Goal: Transaction & Acquisition: Download file/media

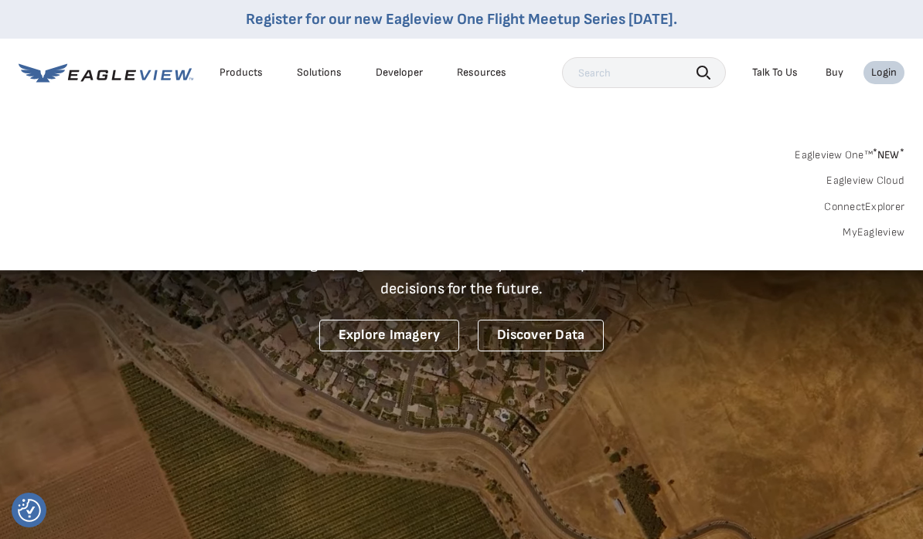
click at [857, 226] on link "MyEagleview" at bounding box center [873, 233] width 62 height 14
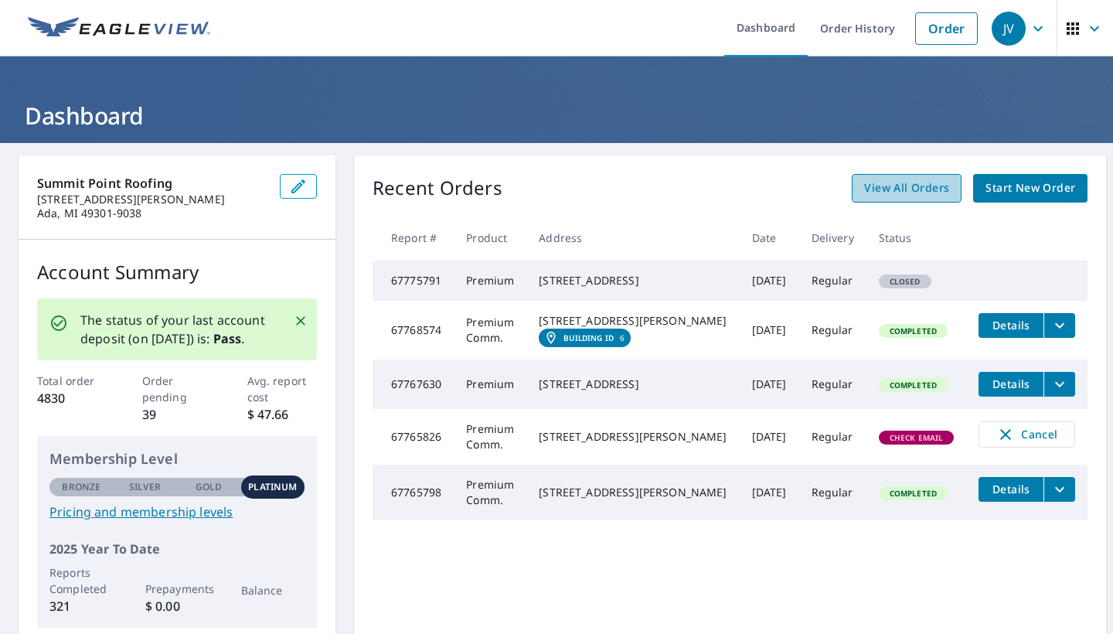
click at [893, 178] on span "View All Orders" at bounding box center [906, 187] width 85 height 19
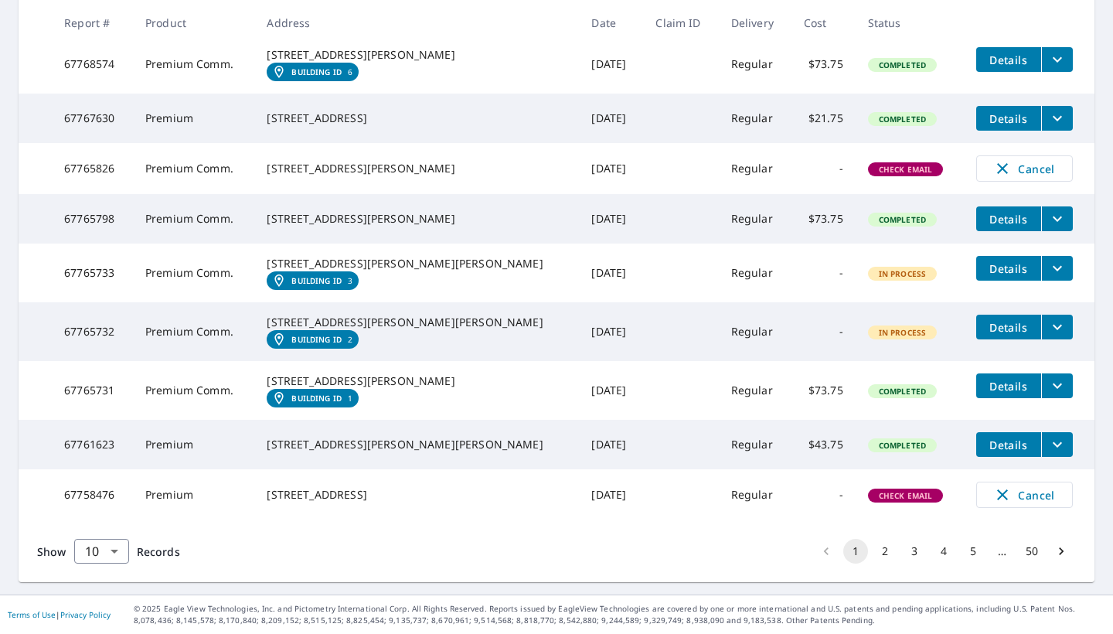
scroll to position [453, 0]
click at [872, 550] on button "2" at bounding box center [884, 551] width 25 height 25
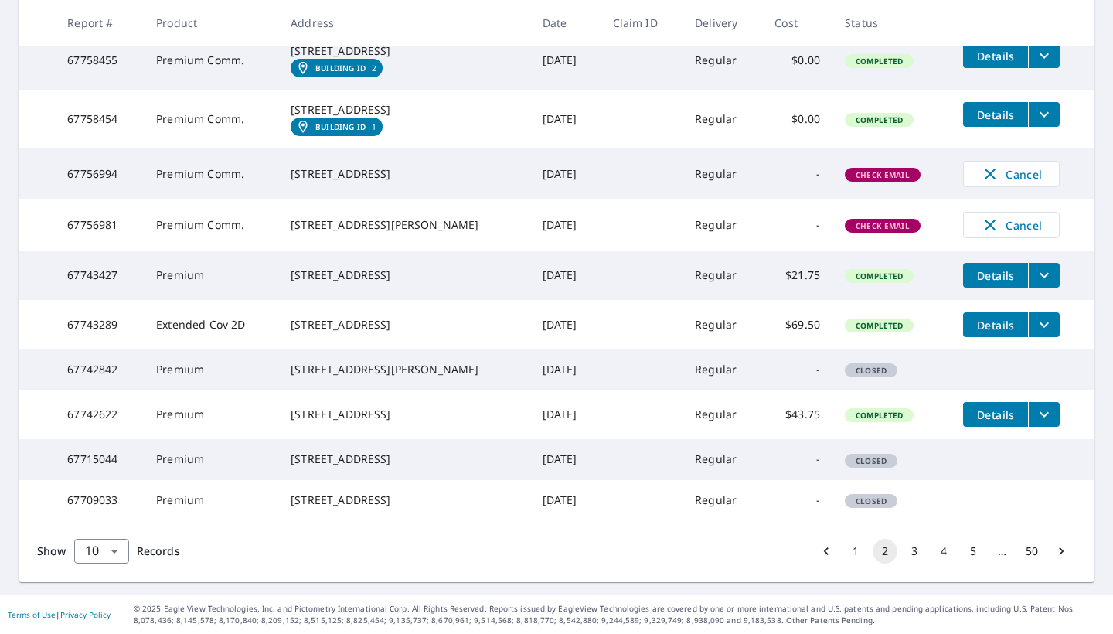
scroll to position [416, 0]
click at [843, 550] on button "1" at bounding box center [855, 551] width 25 height 25
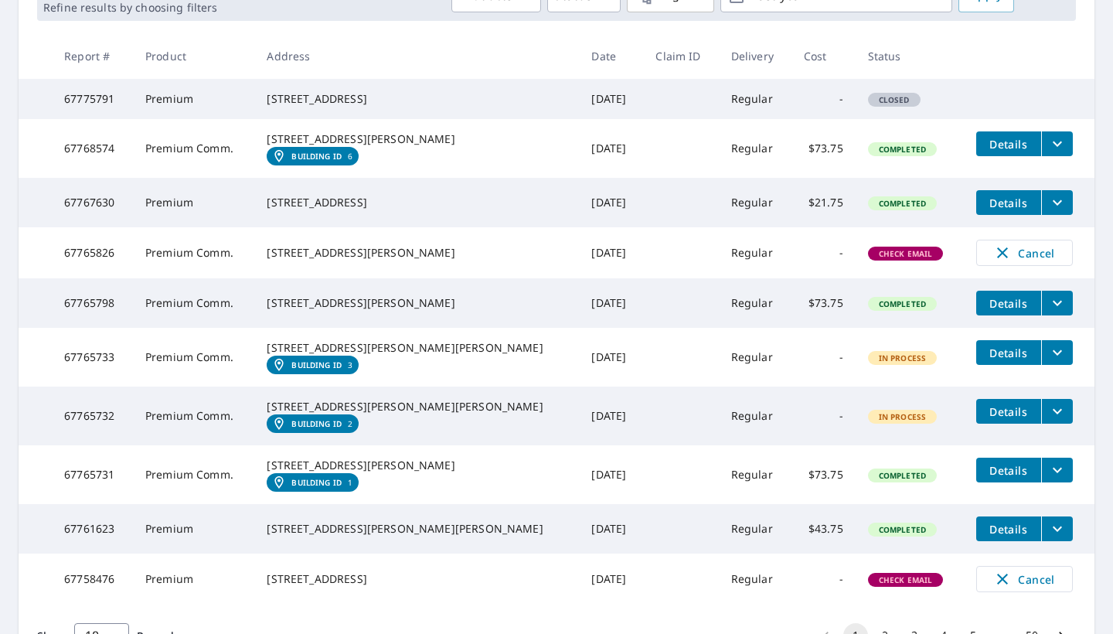
scroll to position [260, 0]
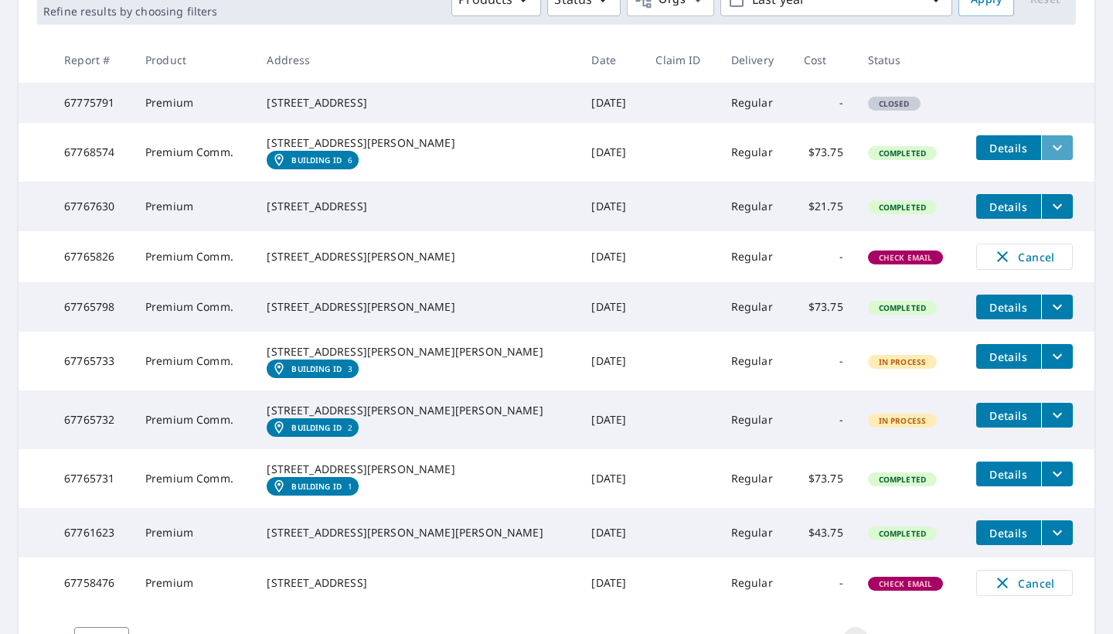
click at [933, 157] on icon "filesDropdownBtn-67768574" at bounding box center [1057, 147] width 19 height 19
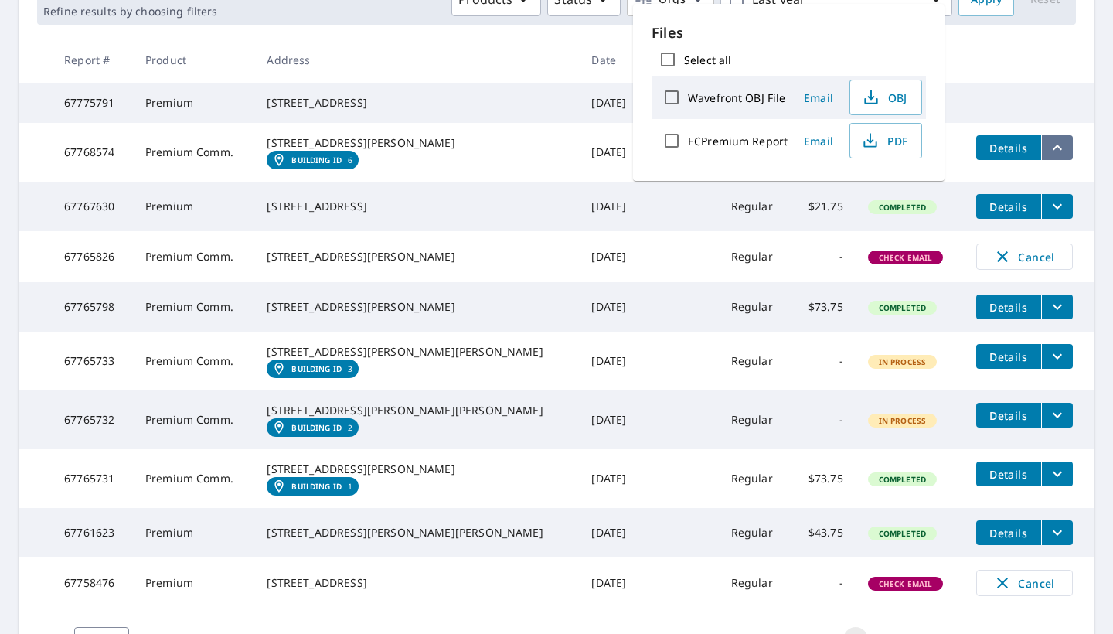
click at [933, 157] on icon "filesDropdownBtn-67768574" at bounding box center [1057, 147] width 19 height 19
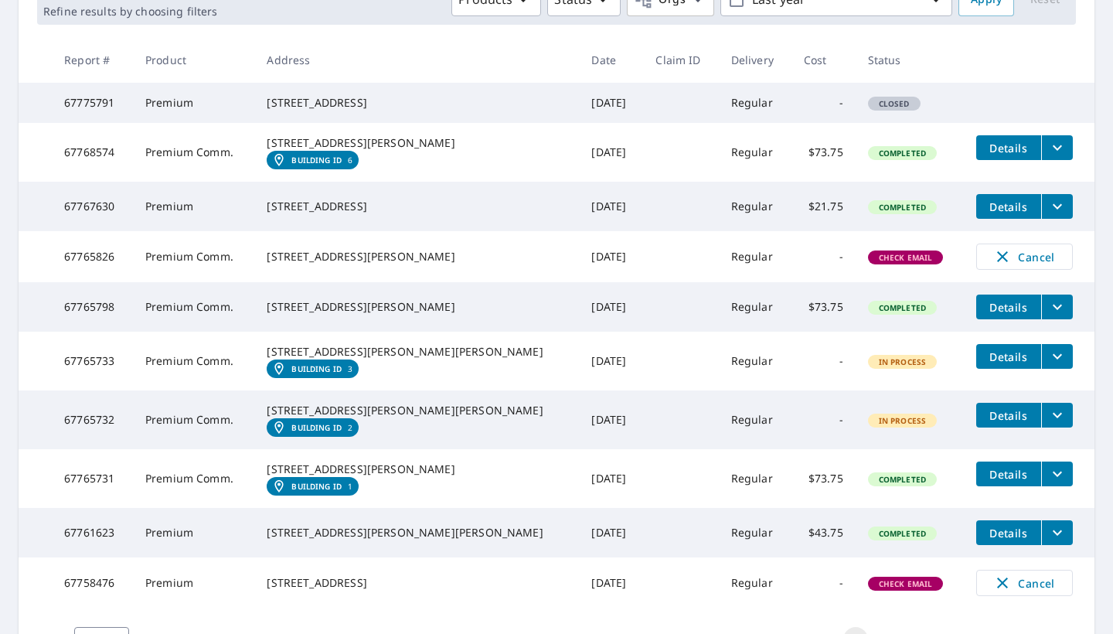
click at [933, 155] on span "Details" at bounding box center [1008, 148] width 46 height 15
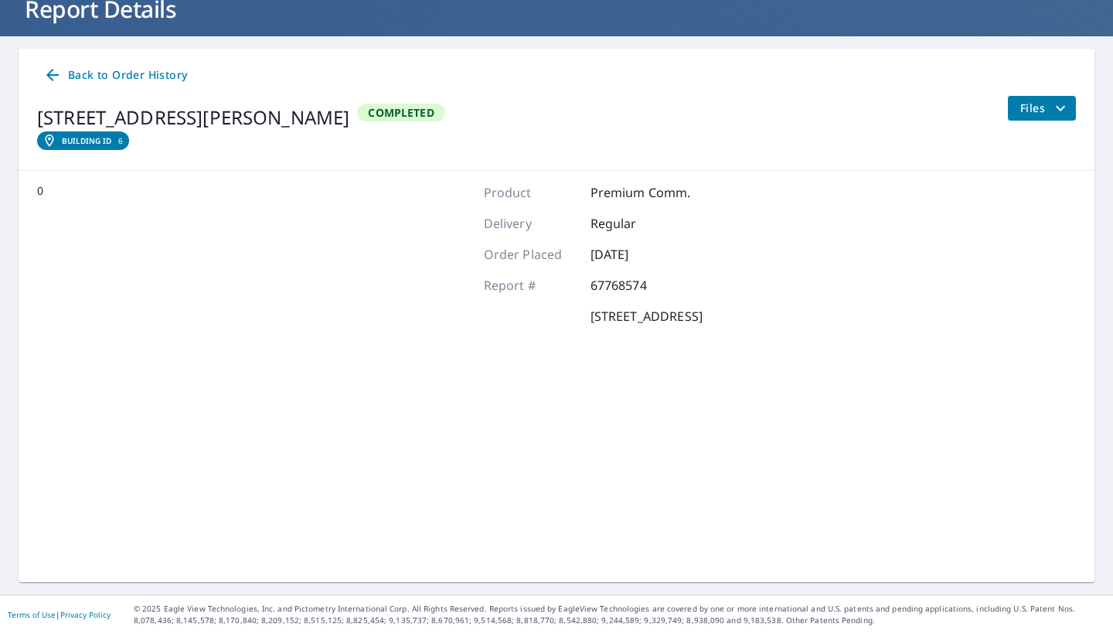
scroll to position [106, 0]
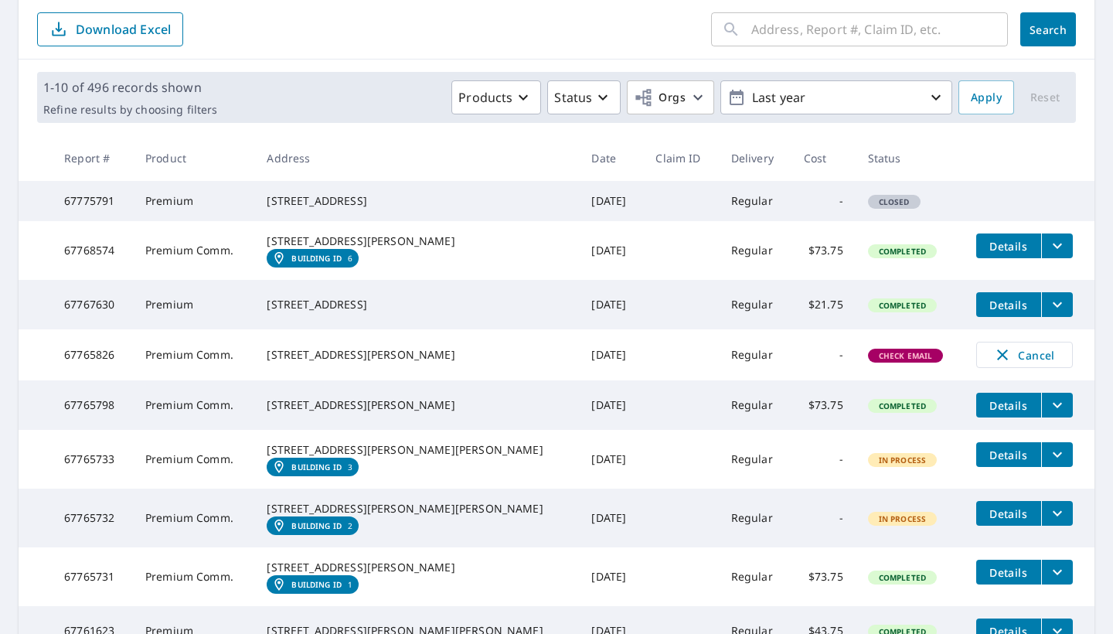
scroll to position [178, 0]
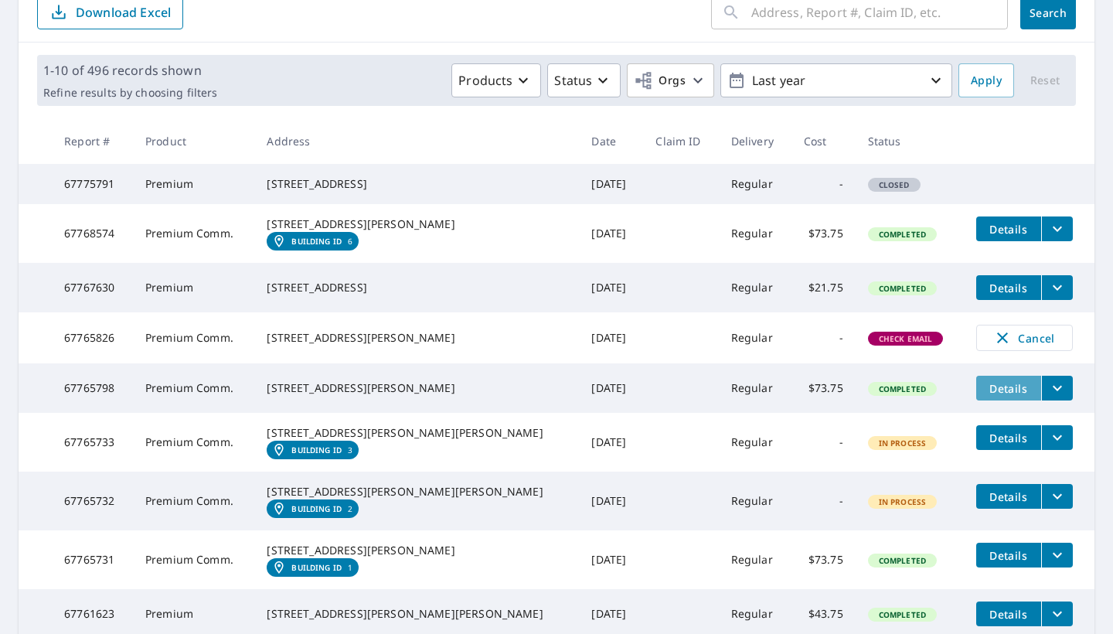
click at [933, 396] on span "Details" at bounding box center [1008, 388] width 46 height 15
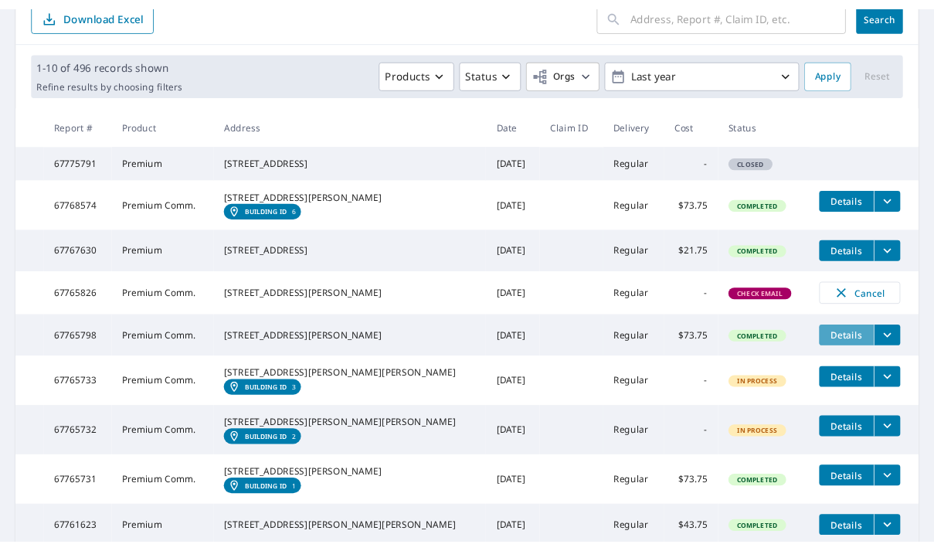
scroll to position [87, 0]
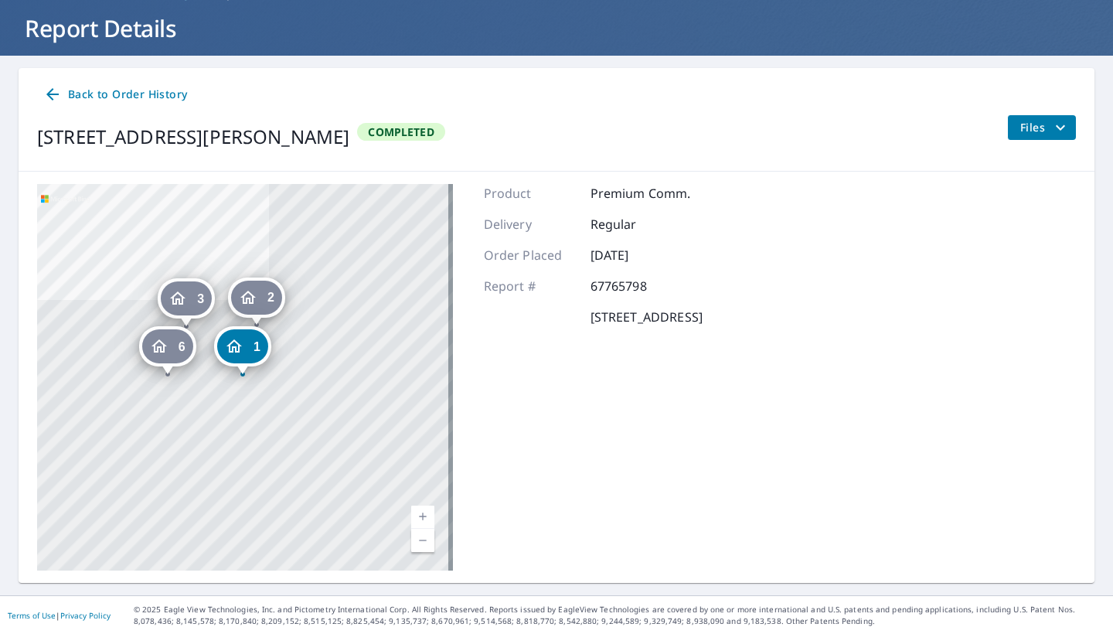
click at [933, 115] on button "Files" at bounding box center [1041, 127] width 69 height 25
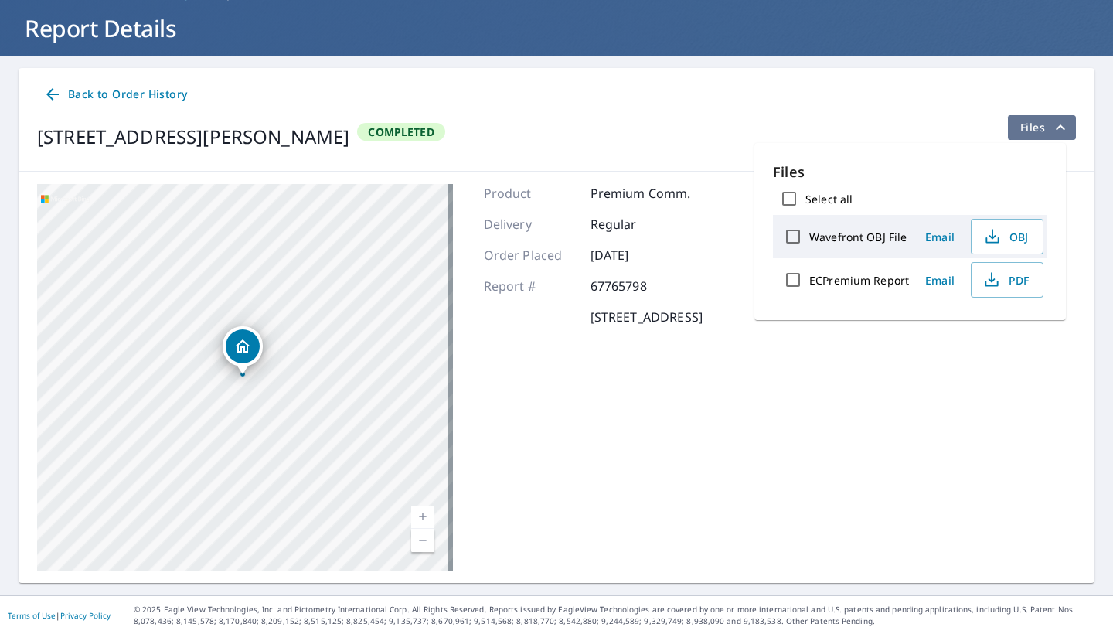
click at [933, 122] on span "Files" at bounding box center [1044, 127] width 49 height 19
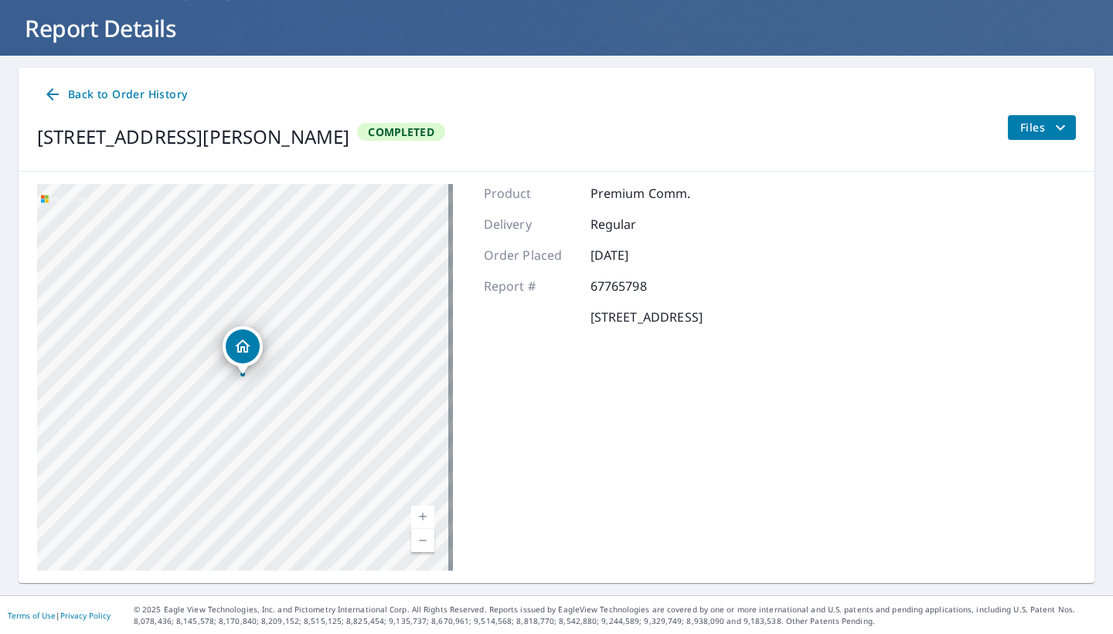
click at [933, 125] on icon "filesDropdownBtn-67765798" at bounding box center [1060, 127] width 19 height 19
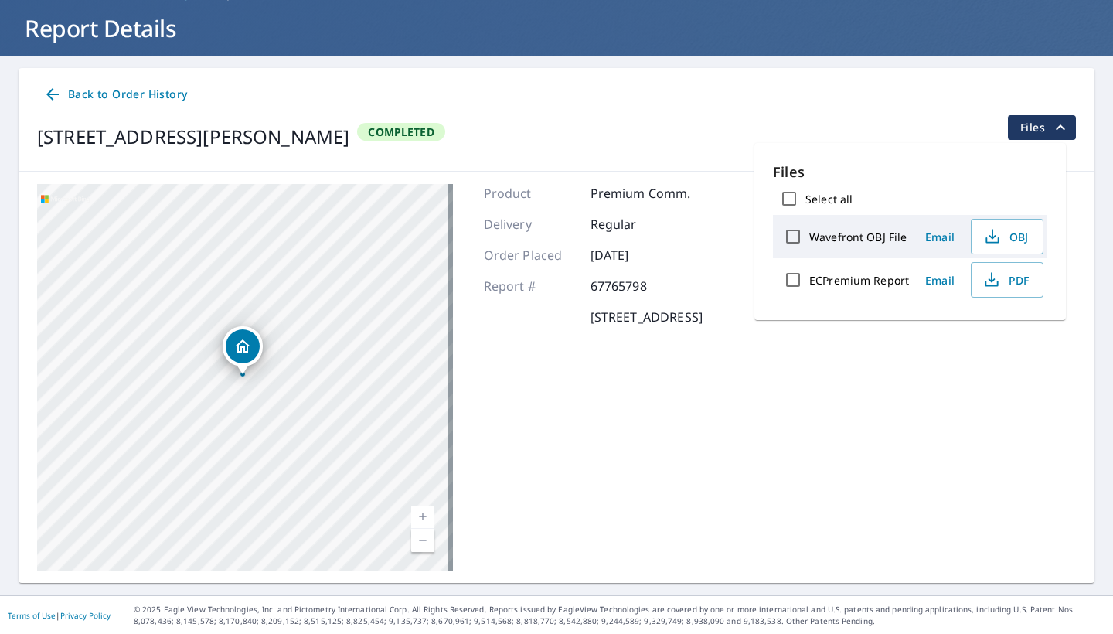
click at [787, 203] on input "Select all" at bounding box center [789, 198] width 32 height 32
checkbox input "true"
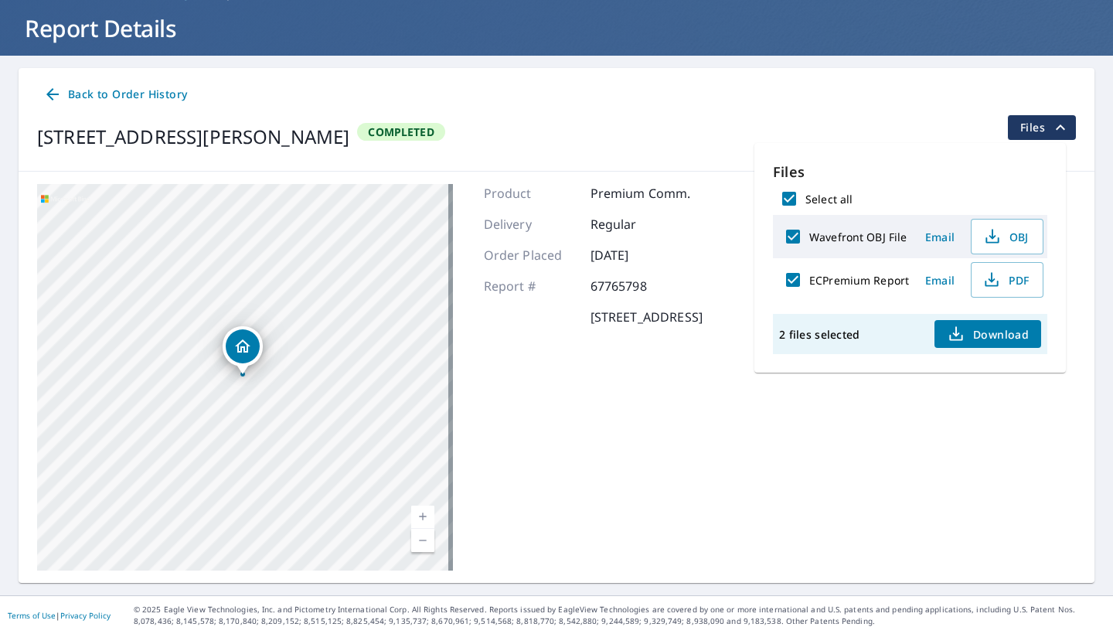
click at [933, 335] on span "Download" at bounding box center [988, 334] width 82 height 19
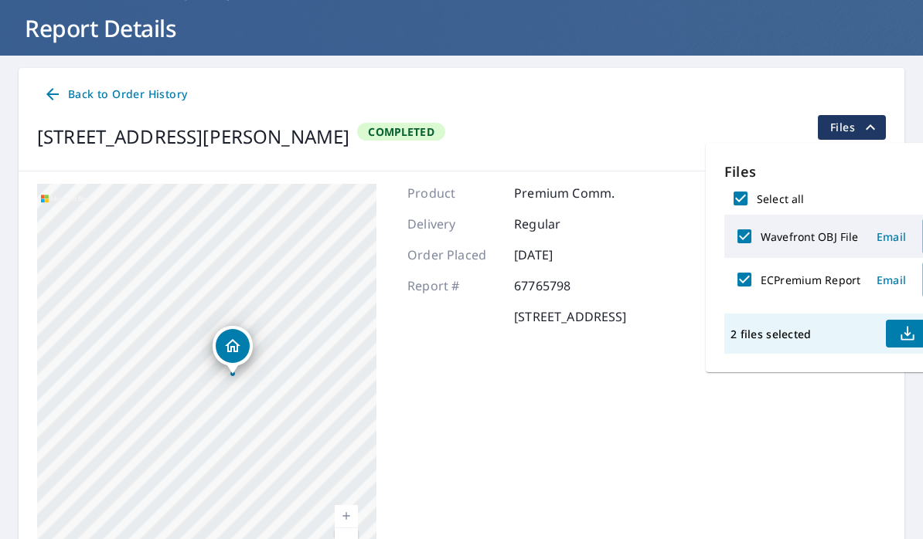
click at [740, 234] on input "Wavefront OBJ File" at bounding box center [744, 236] width 32 height 32
checkbox input "false"
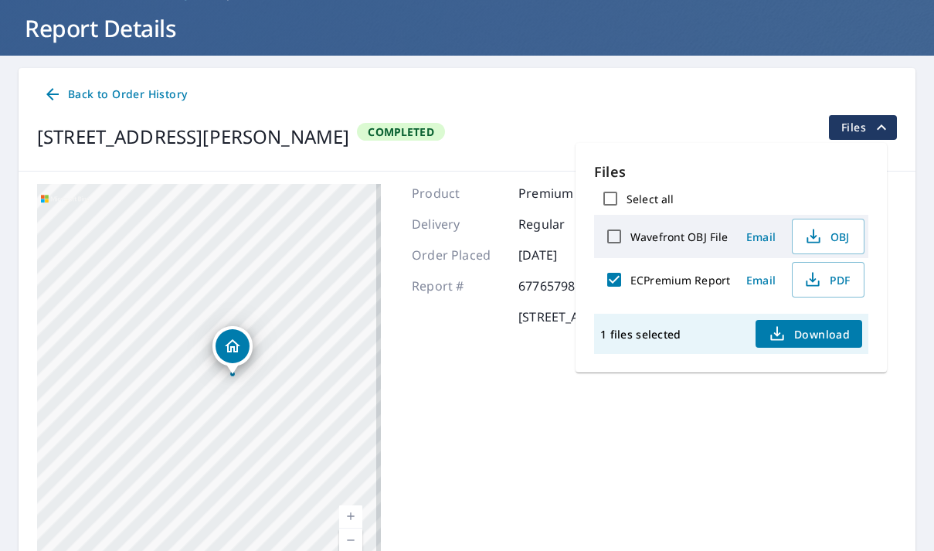
click at [815, 337] on span "Download" at bounding box center [809, 334] width 82 height 19
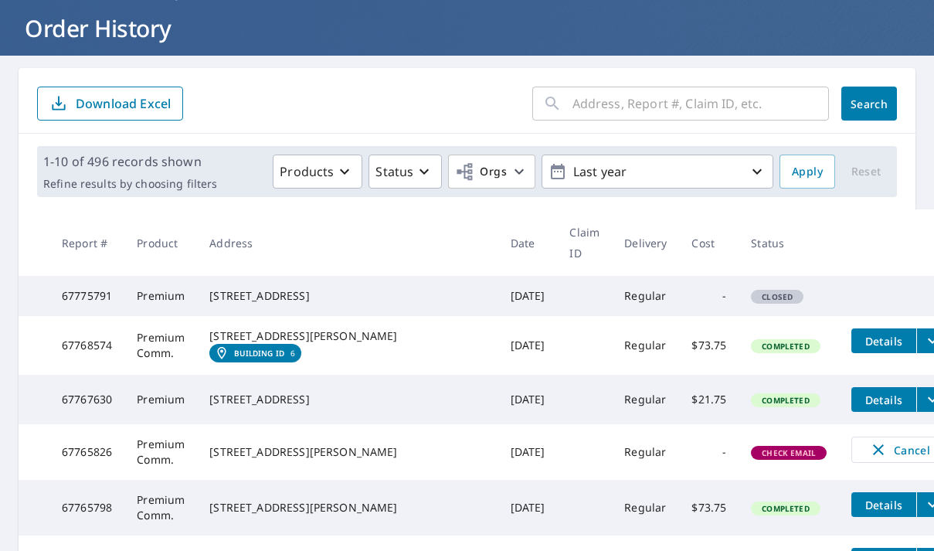
click at [861, 334] on span "Details" at bounding box center [884, 341] width 46 height 15
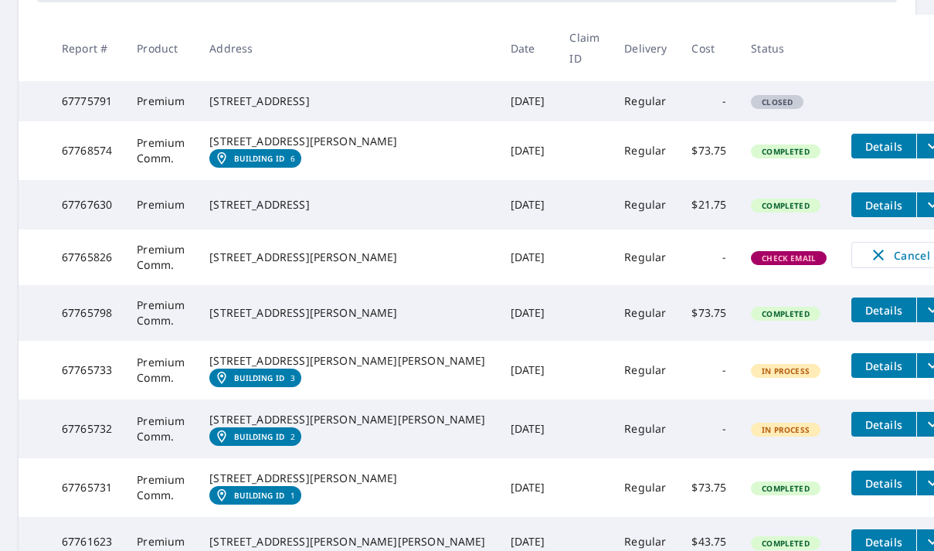
scroll to position [280, 0]
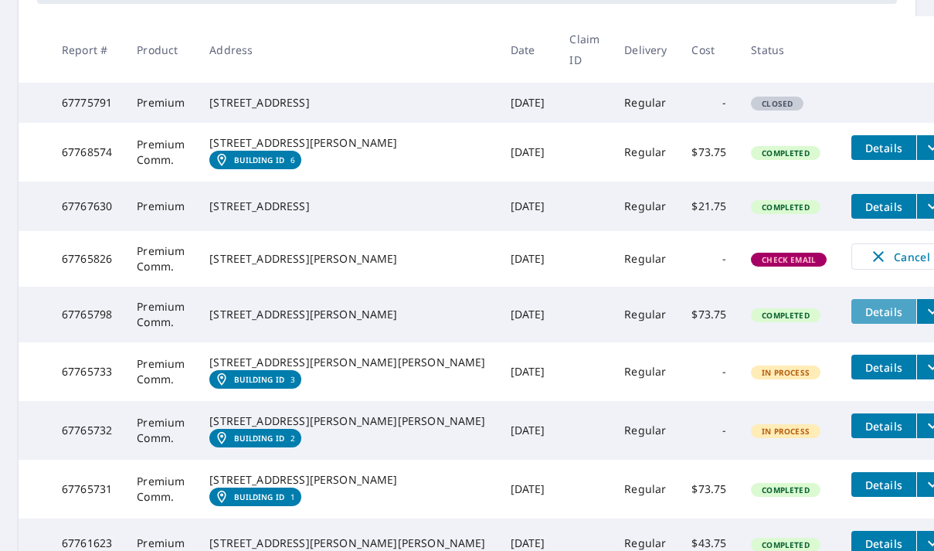
click at [861, 319] on span "Details" at bounding box center [884, 311] width 46 height 15
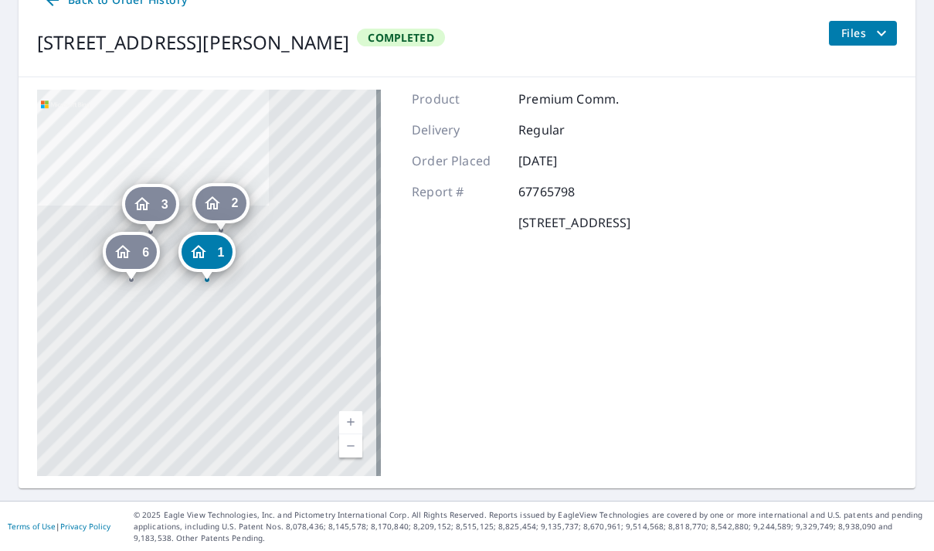
click at [850, 47] on div "Files" at bounding box center [862, 42] width 69 height 43
click at [850, 41] on span "Files" at bounding box center [865, 33] width 49 height 19
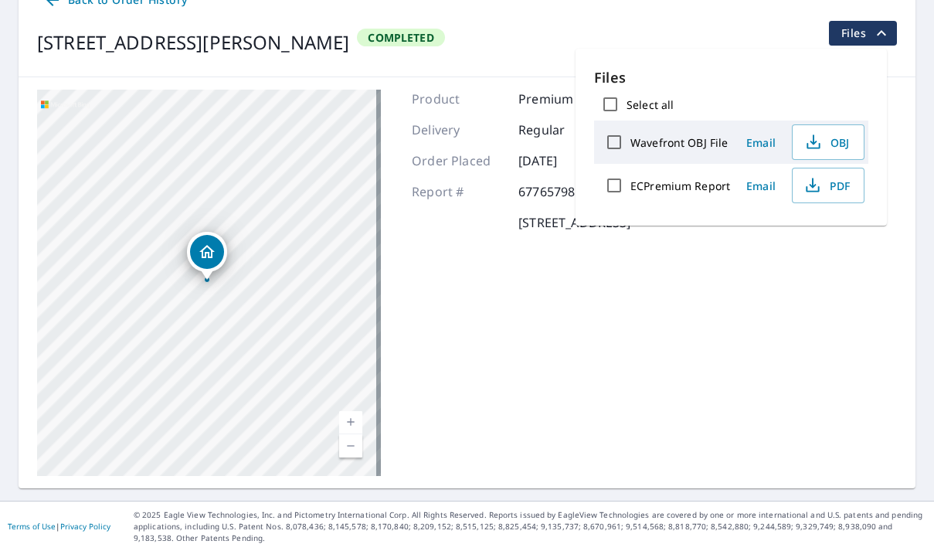
click at [872, 28] on icon "filesDropdownBtn-67765798" at bounding box center [881, 33] width 19 height 19
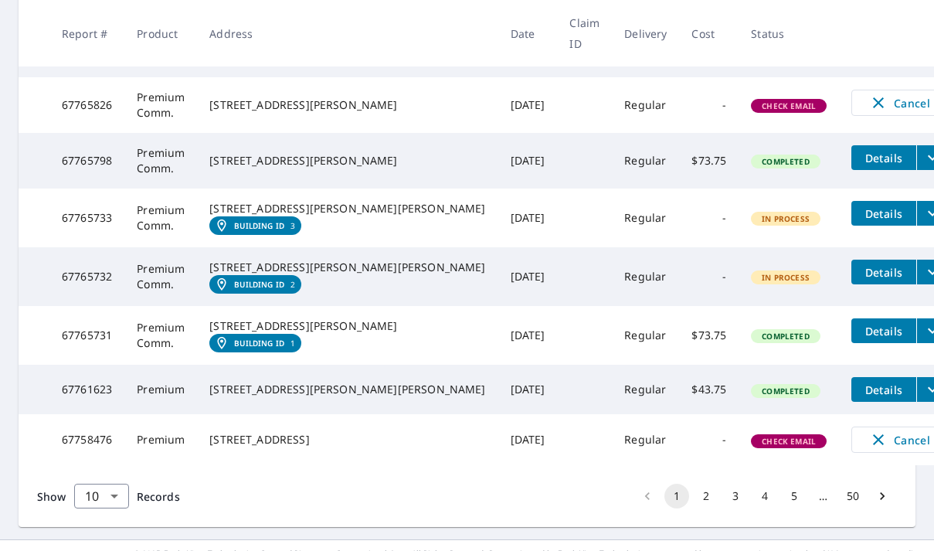
scroll to position [493, 0]
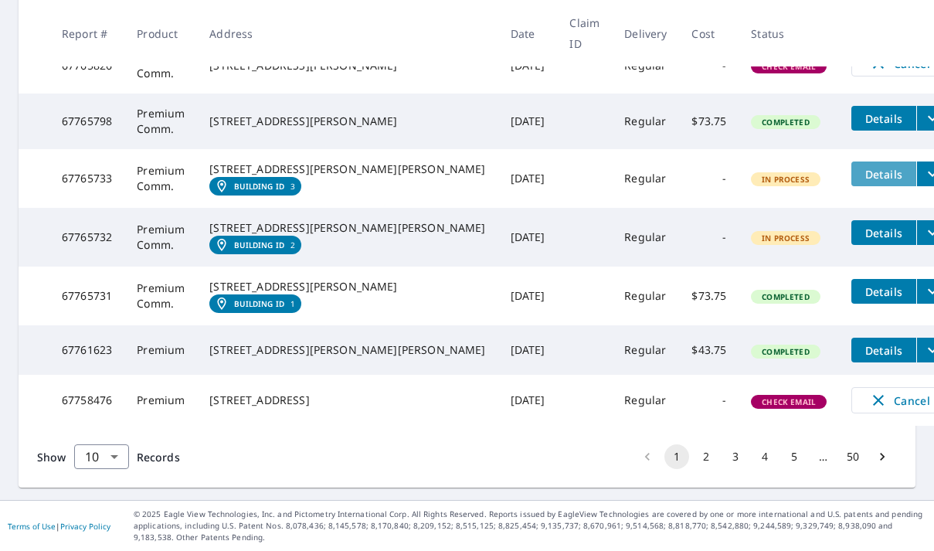
click at [861, 169] on span "Details" at bounding box center [884, 174] width 46 height 15
click at [861, 167] on span "Details" at bounding box center [884, 174] width 46 height 15
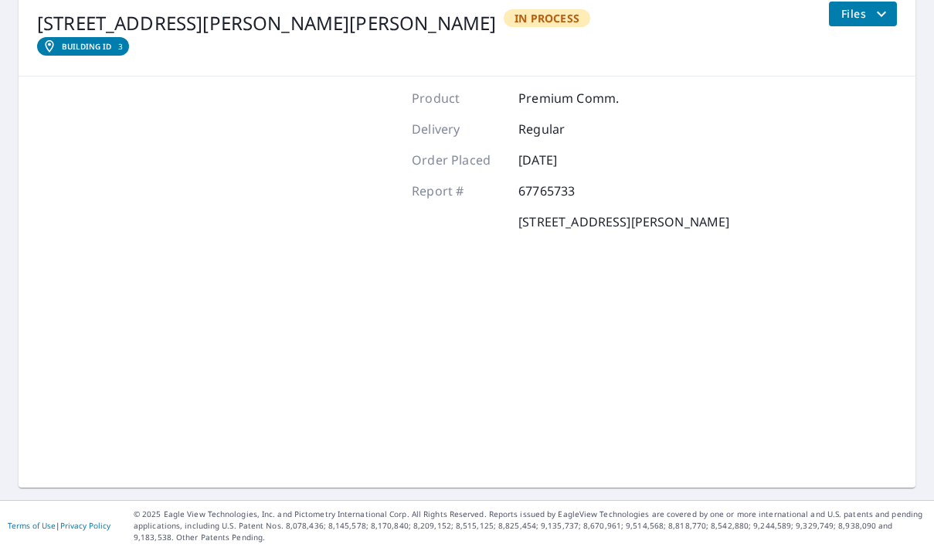
scroll to position [200, 0]
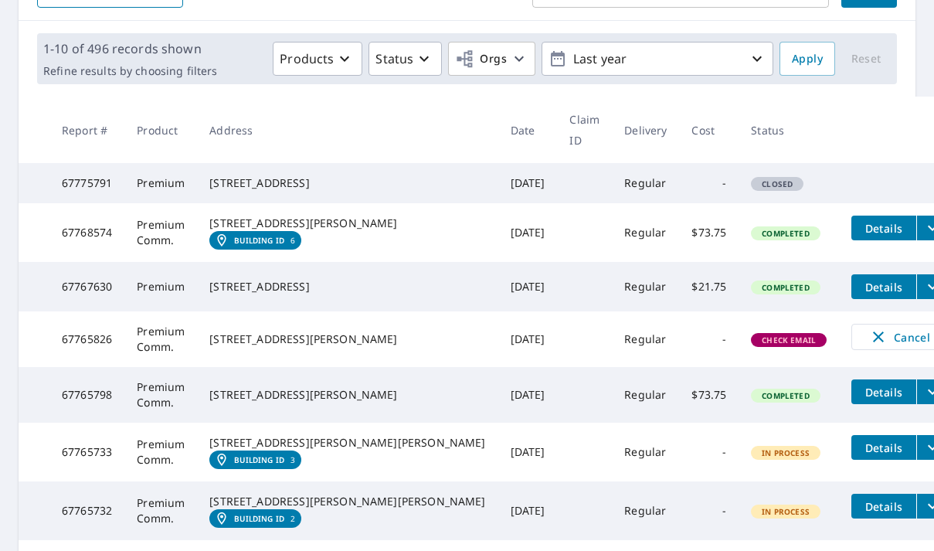
click at [753, 345] on span "Check Email" at bounding box center [789, 340] width 73 height 11
click at [923, 225] on icon "filesDropdownBtn-67768574" at bounding box center [932, 228] width 19 height 19
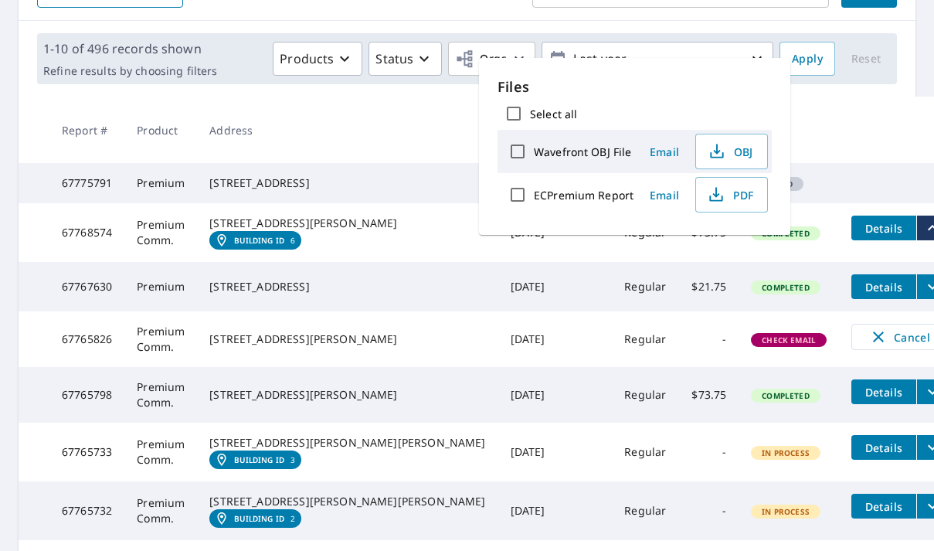
click at [923, 225] on icon "filesDropdownBtn-67768574" at bounding box center [932, 228] width 19 height 19
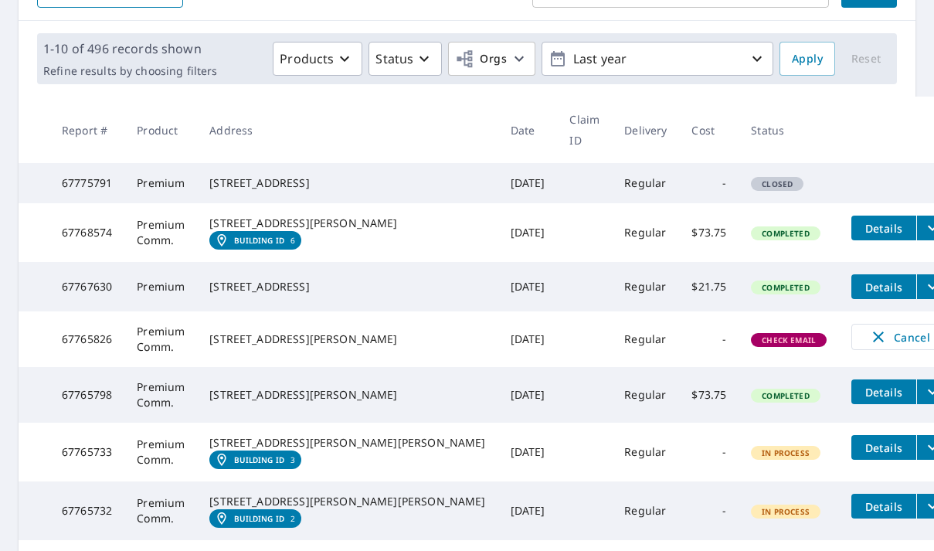
click at [861, 222] on span "Details" at bounding box center [884, 228] width 46 height 15
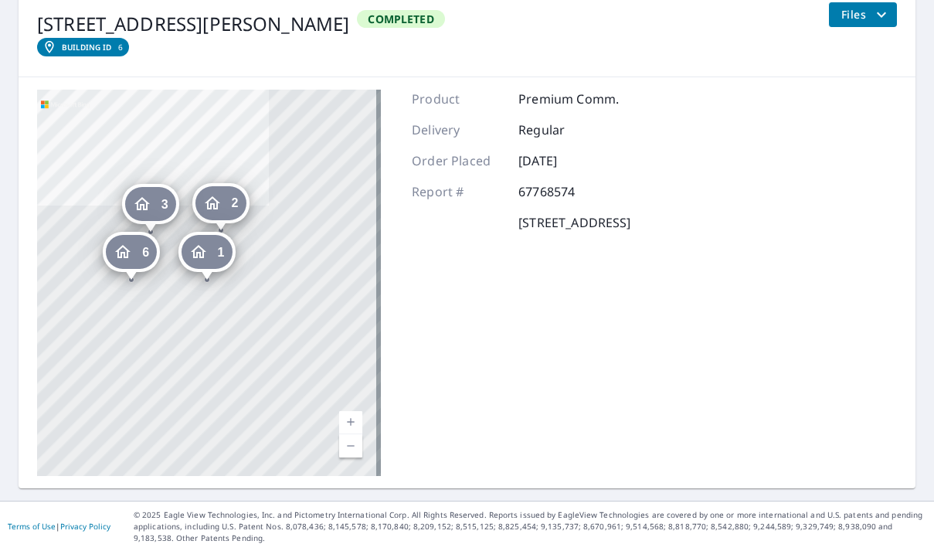
click at [212, 239] on div "1" at bounding box center [206, 252] width 51 height 34
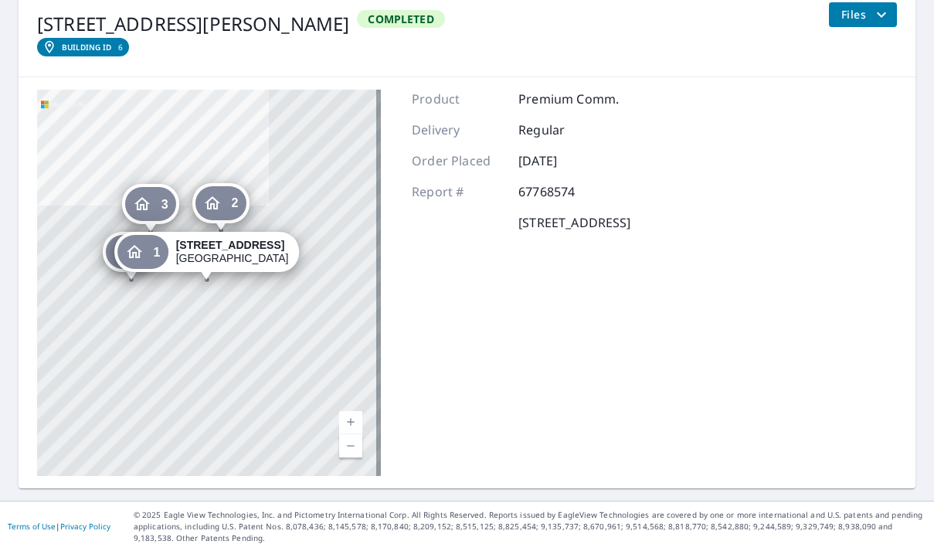
click at [151, 202] on icon "Dropped pin, building 3, Residential property, 5330 Wigton Dr Houston, TX 77096" at bounding box center [142, 204] width 19 height 19
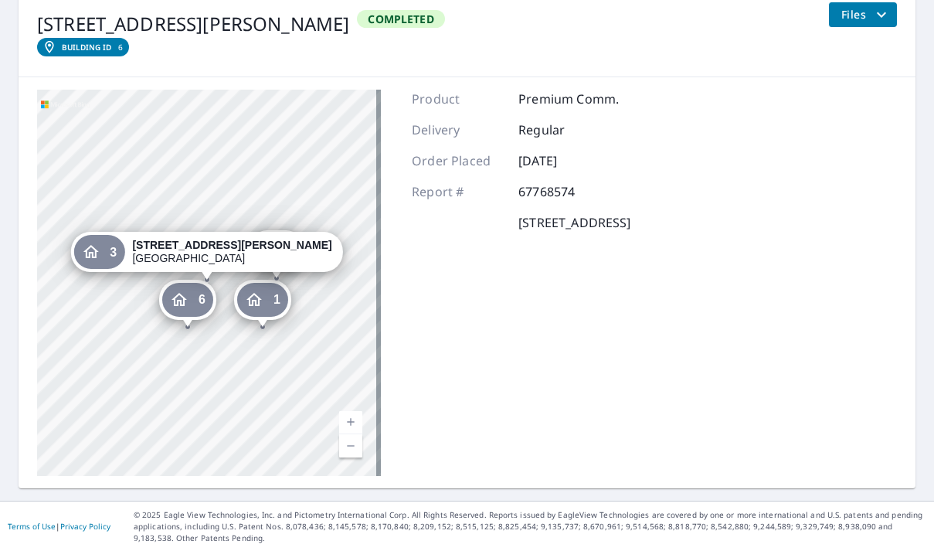
click at [192, 284] on div "6" at bounding box center [187, 300] width 51 height 34
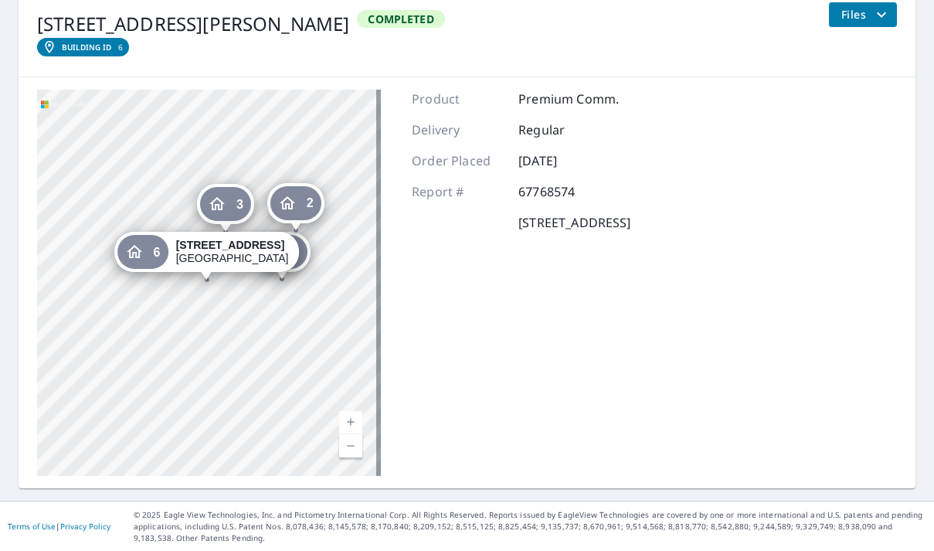
click at [291, 209] on icon "Dropped pin, building 2, Residential property, 5333 Wigton Dr Houston, TX 77096" at bounding box center [287, 203] width 19 height 19
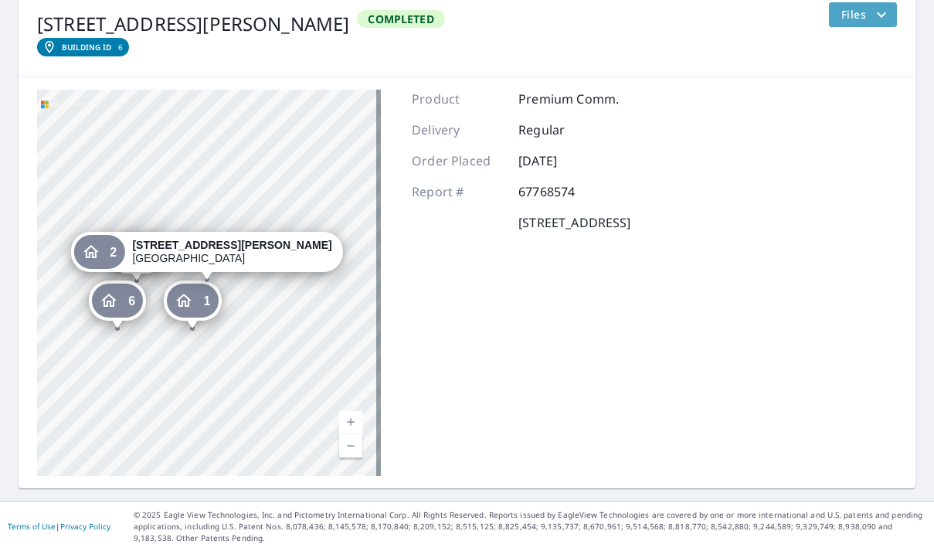
click at [841, 20] on span "Files" at bounding box center [865, 14] width 49 height 19
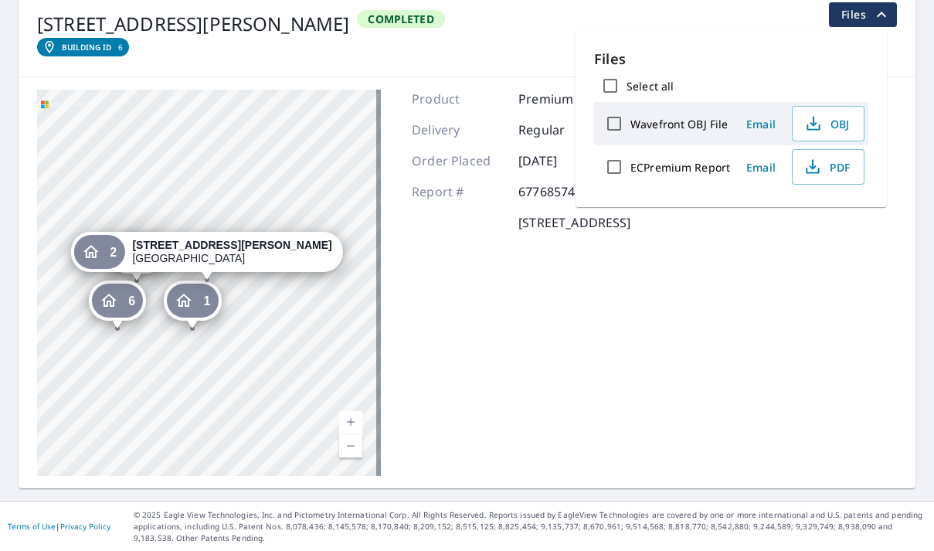
click at [617, 166] on input "ECPremium Report" at bounding box center [614, 167] width 32 height 32
checkbox input "true"
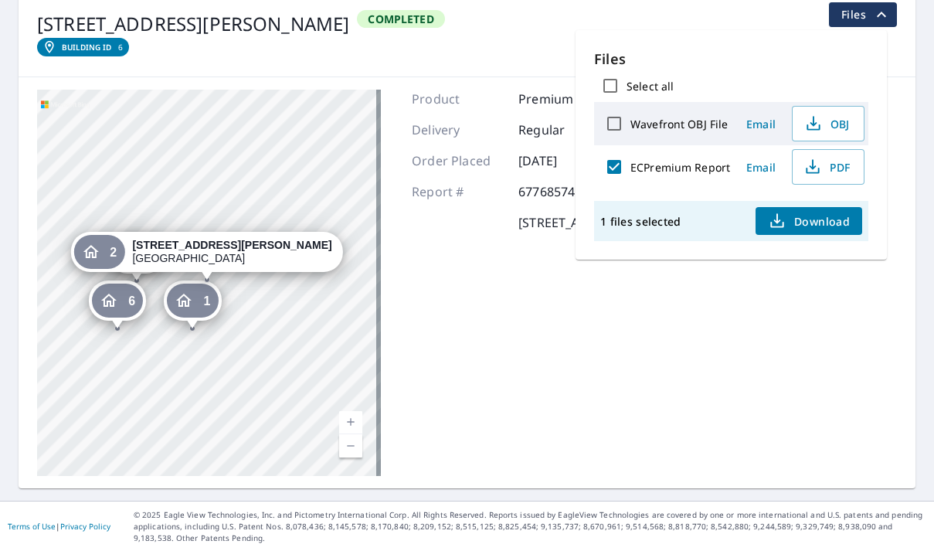
click at [791, 222] on span "Download" at bounding box center [809, 221] width 82 height 19
click at [817, 165] on icon "button" at bounding box center [813, 167] width 19 height 19
click at [656, 31] on div "Files Select all Wavefront OBJ File Email OBJ ECPremium Report Email PDF 1 file…" at bounding box center [731, 144] width 311 height 229
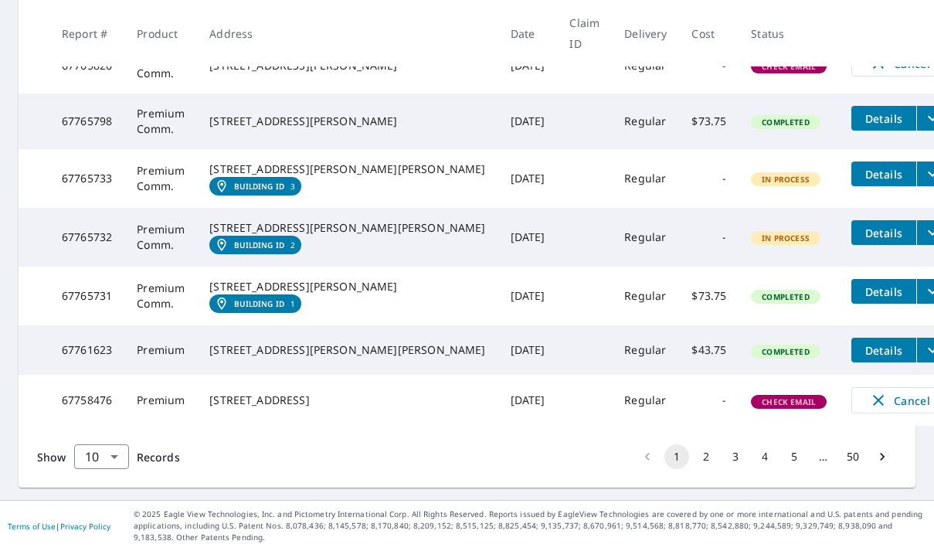
scroll to position [547, 0]
click at [694, 453] on button "2" at bounding box center [706, 456] width 25 height 25
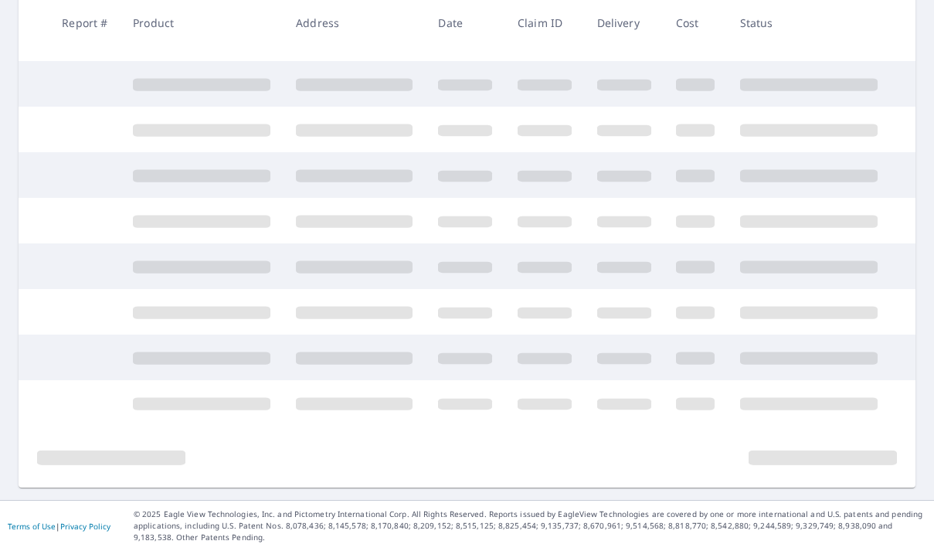
scroll to position [376, 0]
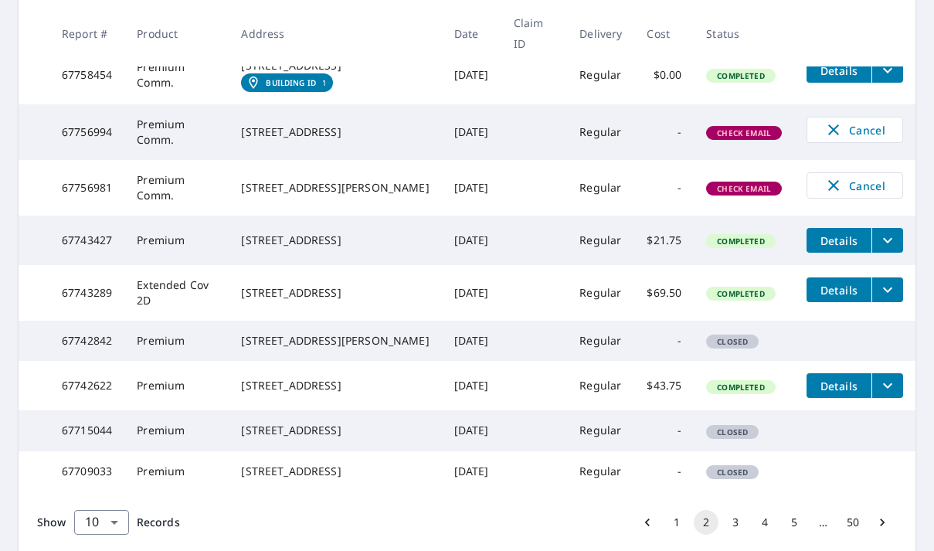
click at [733, 138] on span "Check Email" at bounding box center [744, 132] width 73 height 11
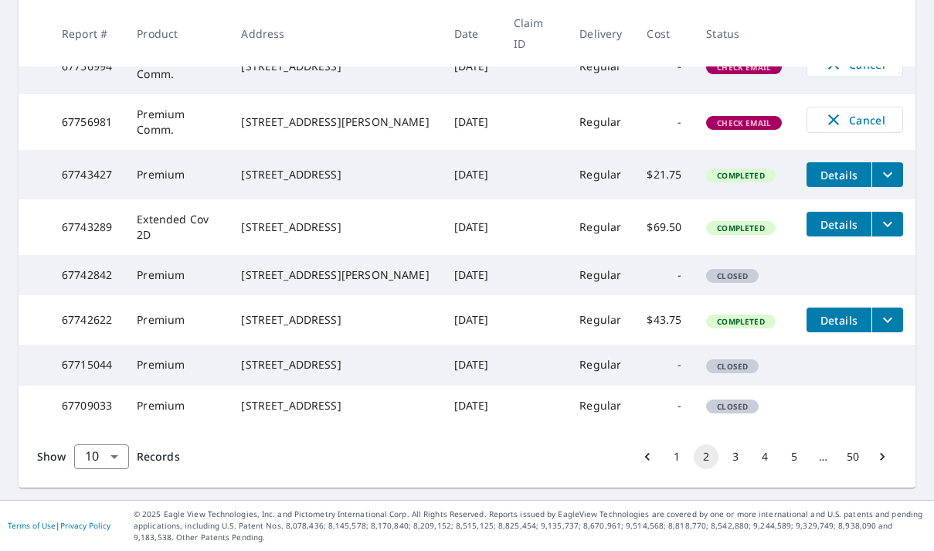
scroll to position [531, 0]
click at [665, 453] on button "1" at bounding box center [677, 456] width 25 height 25
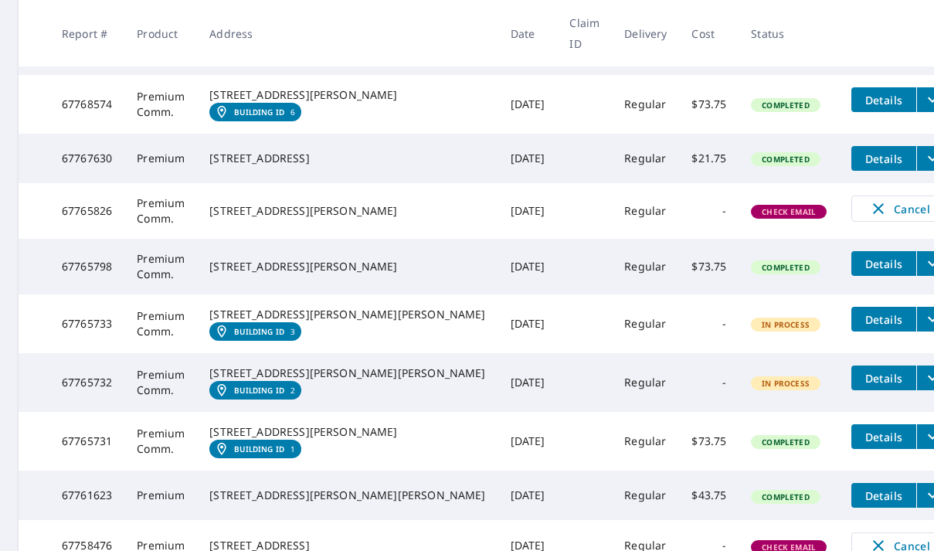
scroll to position [390, 0]
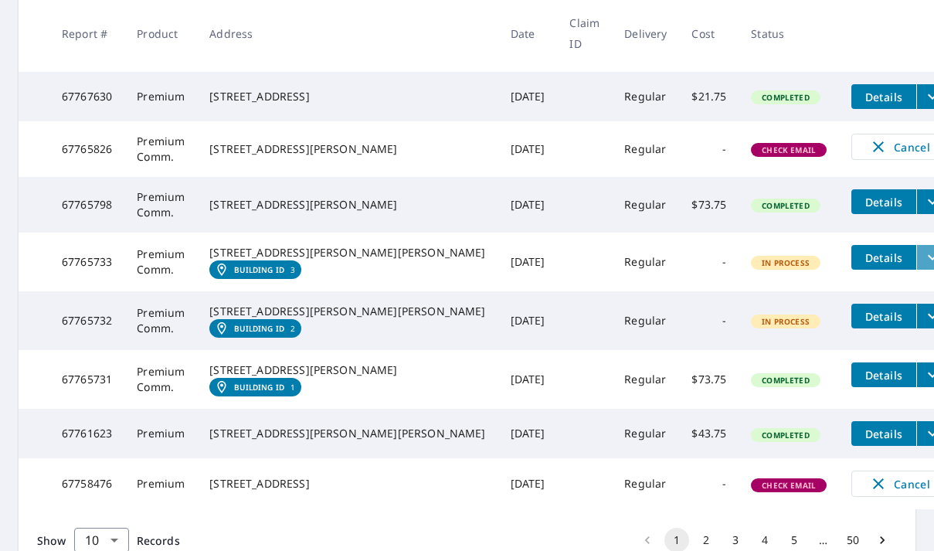
click at [923, 264] on icon "filesDropdownBtn-67765733" at bounding box center [932, 257] width 19 height 19
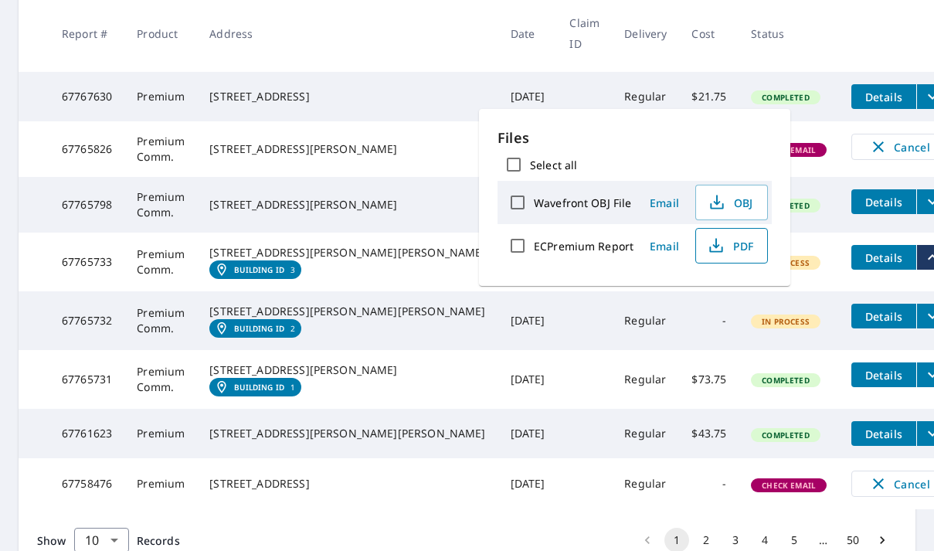
click at [739, 241] on span "PDF" at bounding box center [729, 245] width 49 height 19
click at [861, 324] on span "Details" at bounding box center [884, 316] width 46 height 15
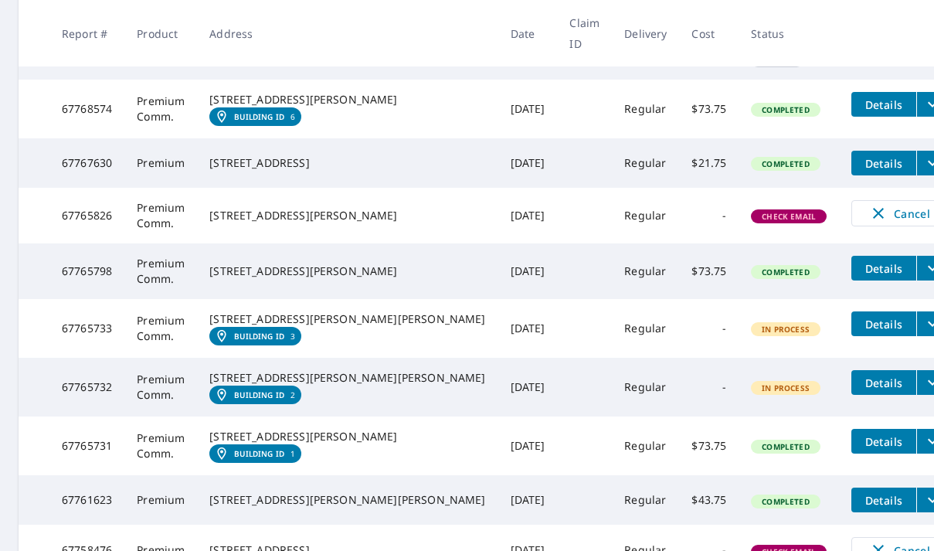
scroll to position [339, 0]
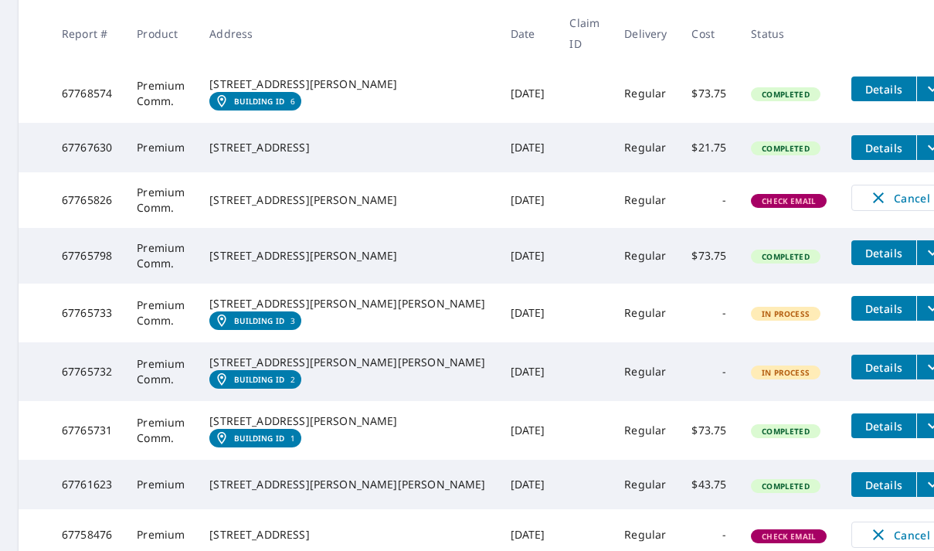
click at [923, 318] on icon "filesDropdownBtn-67765733" at bounding box center [932, 308] width 19 height 19
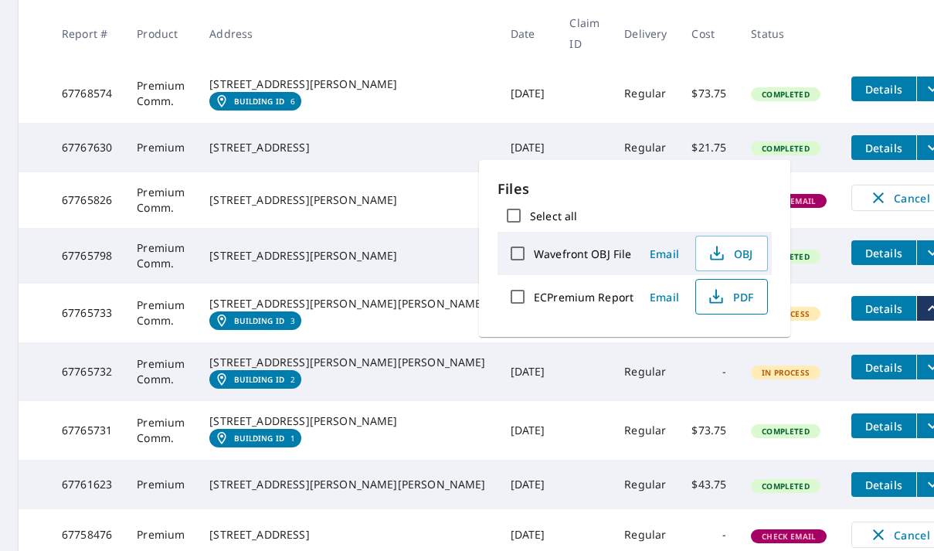
click at [719, 287] on icon "button" at bounding box center [716, 296] width 19 height 19
click at [861, 260] on span "Details" at bounding box center [884, 253] width 46 height 15
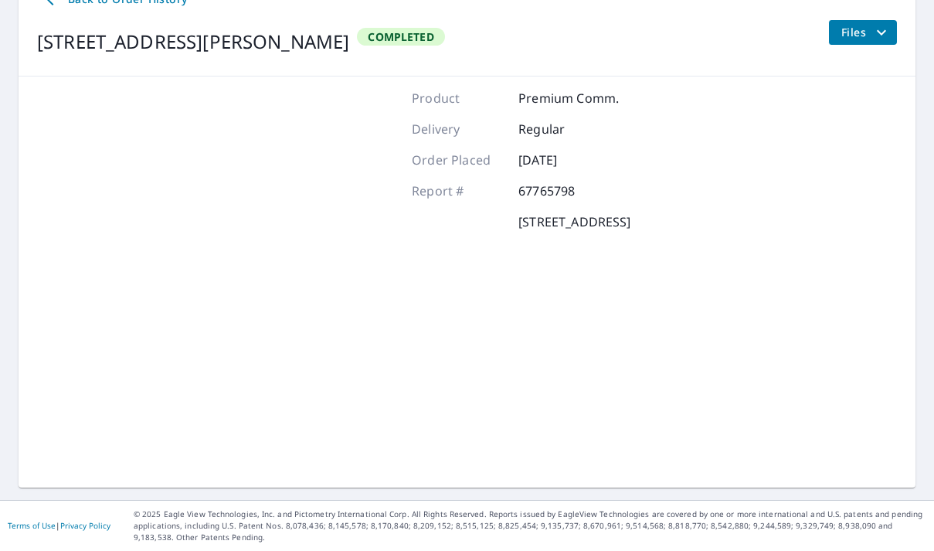
scroll to position [182, 0]
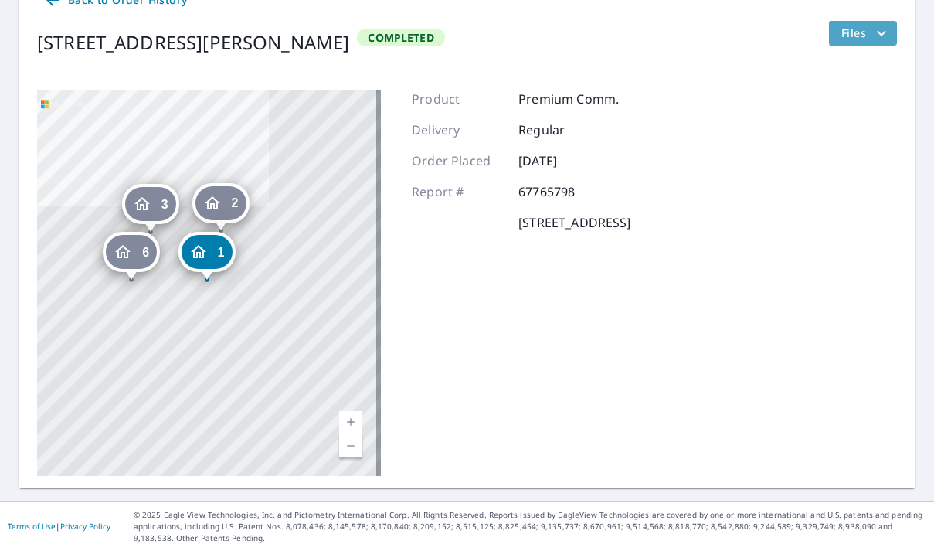
click at [848, 28] on span "Files" at bounding box center [865, 33] width 49 height 19
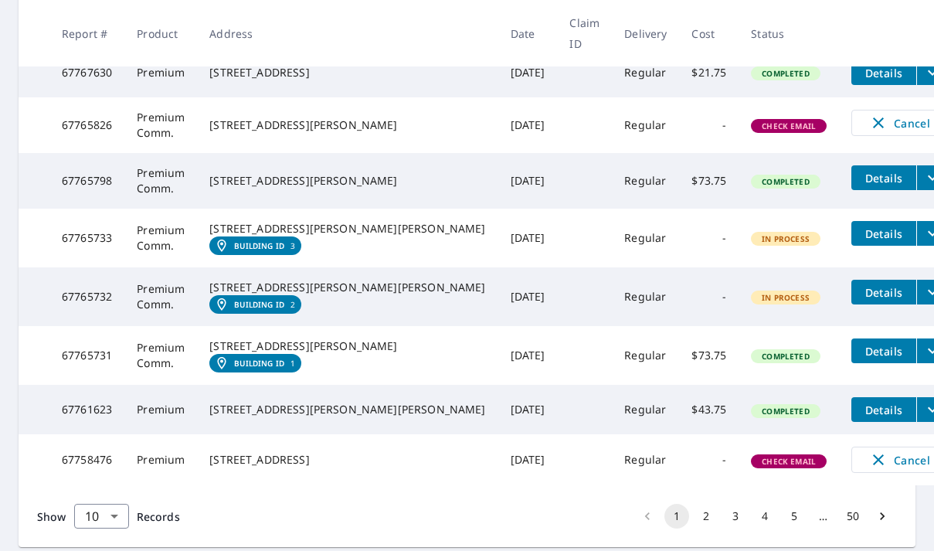
scroll to position [457, 0]
